Goal: Task Accomplishment & Management: Manage account settings

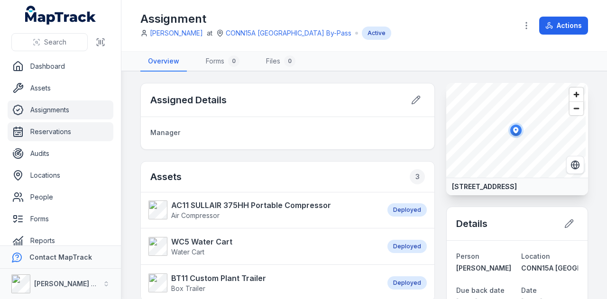
click at [84, 127] on link "Reservations" at bounding box center [61, 131] width 106 height 19
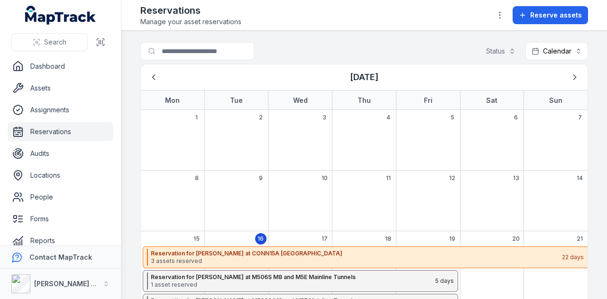
scroll to position [95, 0]
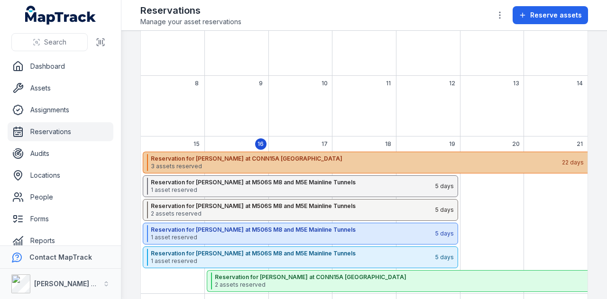
click at [293, 159] on strong "Reservation for [PERSON_NAME] at CONN15A [GEOGRAPHIC_DATA]" at bounding box center [356, 159] width 410 height 8
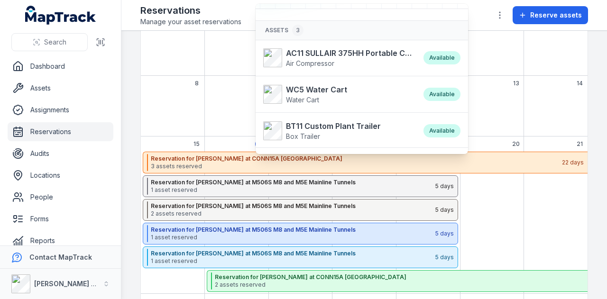
scroll to position [59, 0]
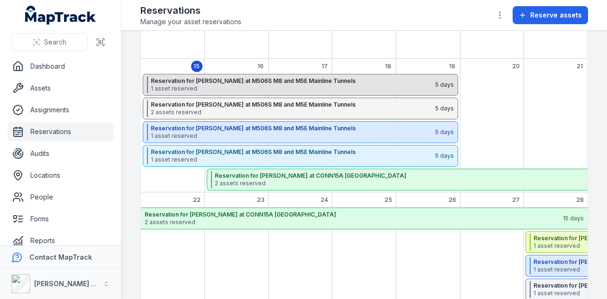
scroll to position [172, 0]
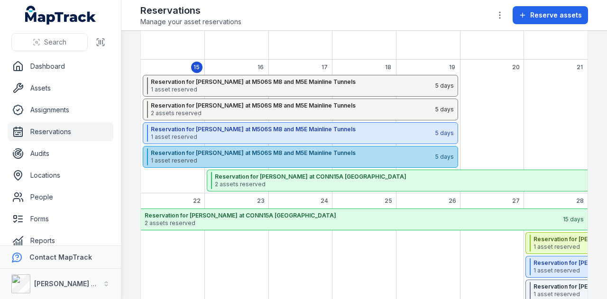
click at [254, 158] on span "1 asset reserved" at bounding box center [292, 161] width 283 height 8
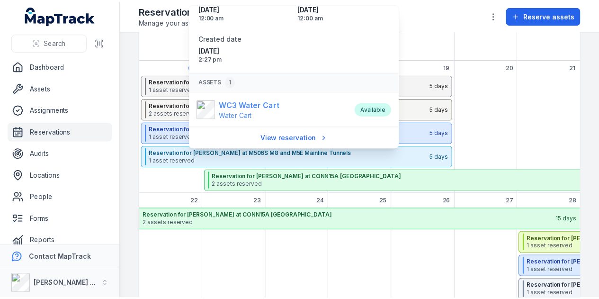
scroll to position [65, 0]
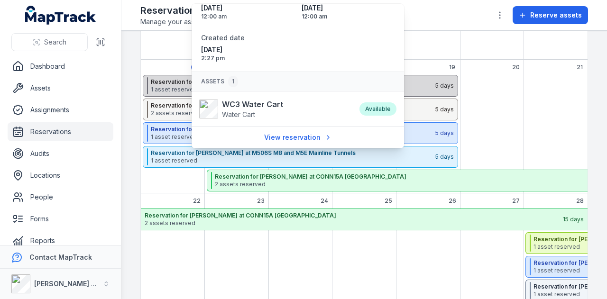
click at [171, 78] on strong "Reservation for [PERSON_NAME] at M506S M8 and M5E Mainline Tunnels" at bounding box center [292, 82] width 283 height 8
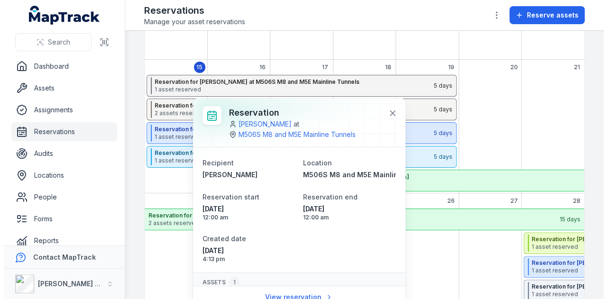
scroll to position [41, 0]
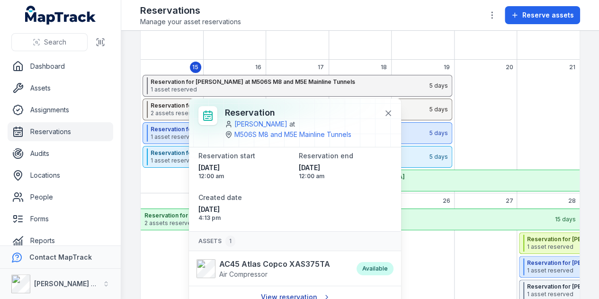
click at [295, 293] on link "View reservation" at bounding box center [295, 297] width 80 height 18
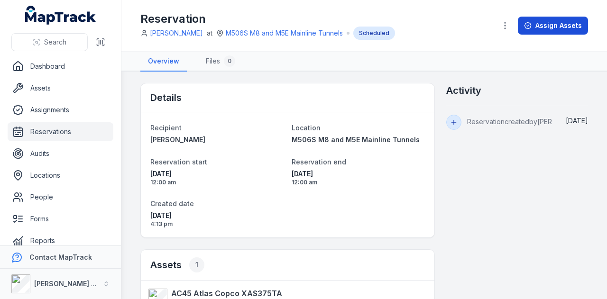
click at [550, 30] on button "Assign Assets" at bounding box center [552, 26] width 70 height 18
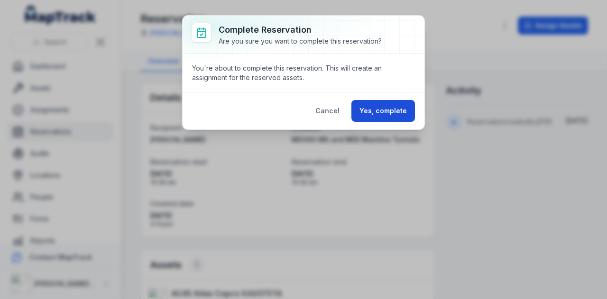
click at [390, 111] on button "Yes, complete" at bounding box center [382, 111] width 63 height 22
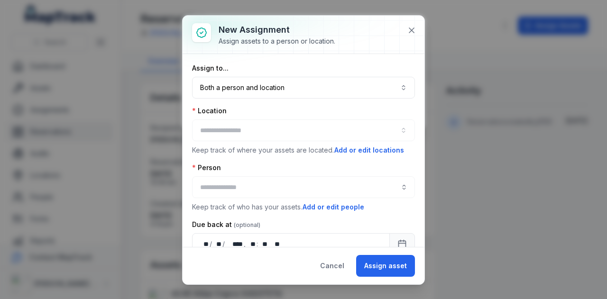
type input "**********"
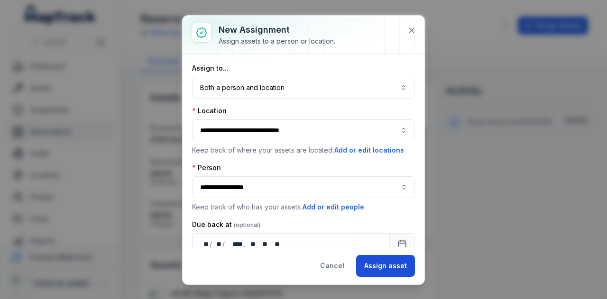
click at [392, 267] on button "Assign asset" at bounding box center [385, 266] width 59 height 22
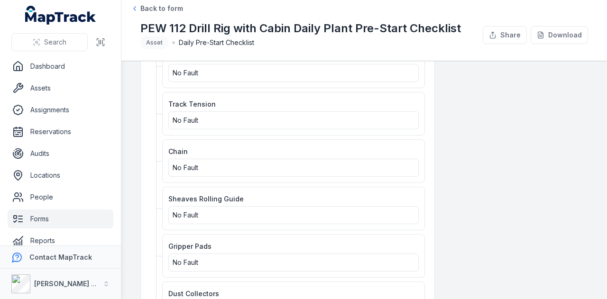
scroll to position [758, 0]
